Goal: Transaction & Acquisition: Purchase product/service

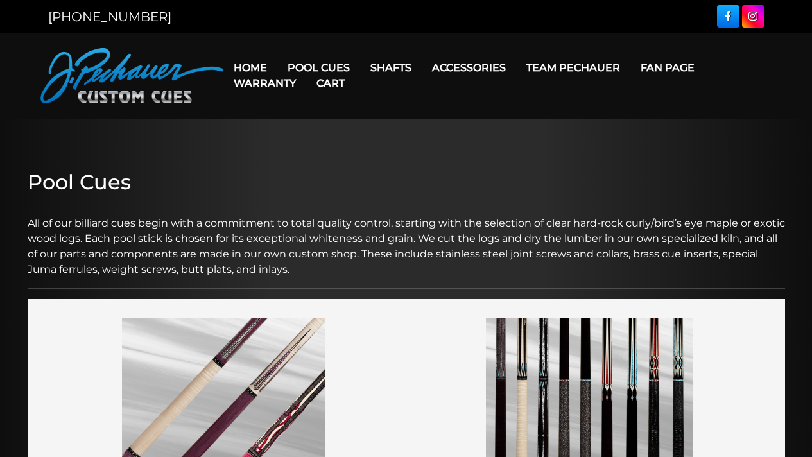
click at [331, 67] on link "Cart" at bounding box center [330, 83] width 49 height 33
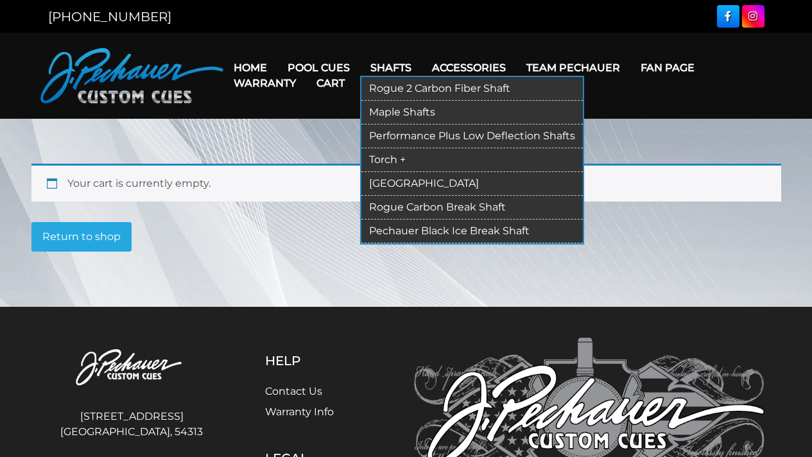
click at [395, 67] on link "Shafts" at bounding box center [391, 67] width 62 height 33
